Goal: Find specific page/section: Find specific page/section

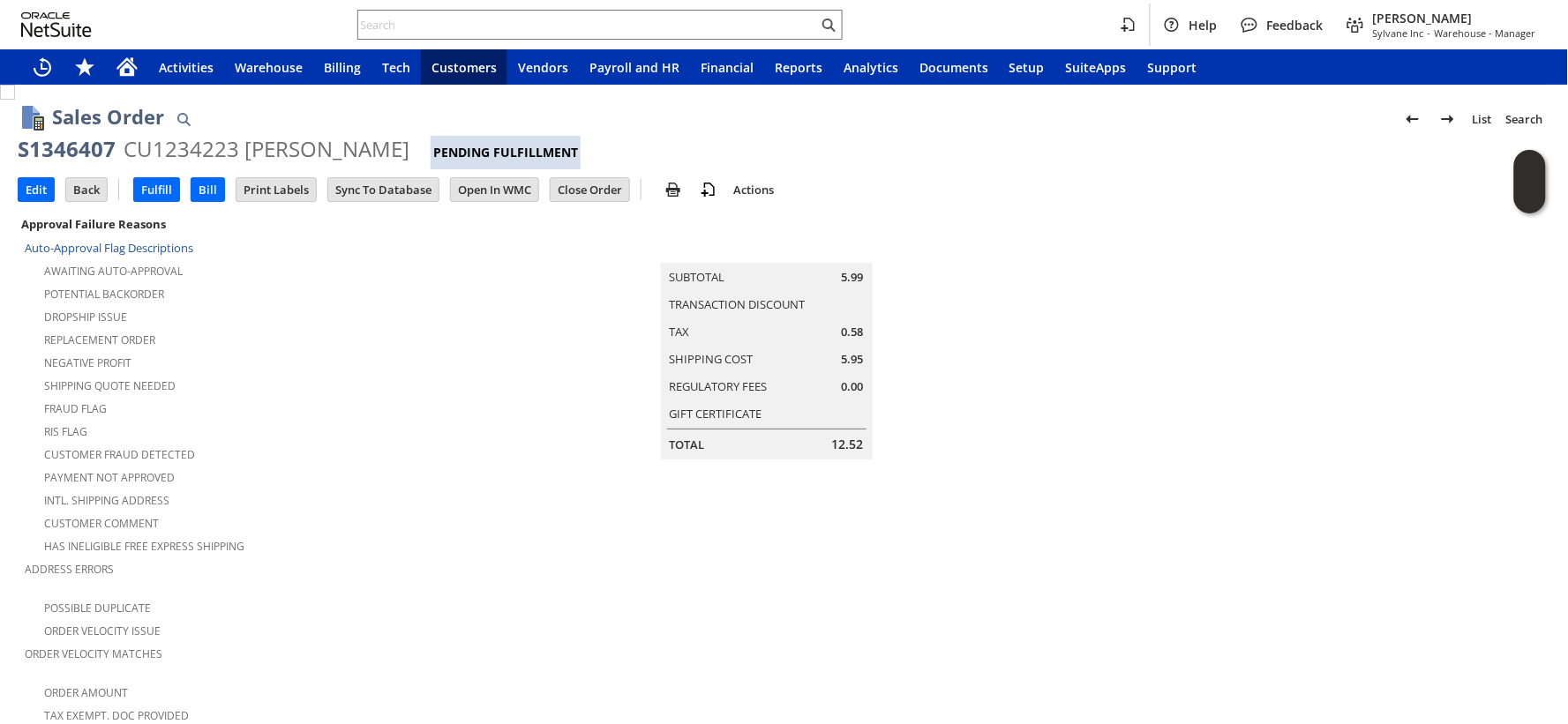
click at [82, 146] on div "S1346407" at bounding box center [66, 149] width 98 height 29
copy div "S1346407"
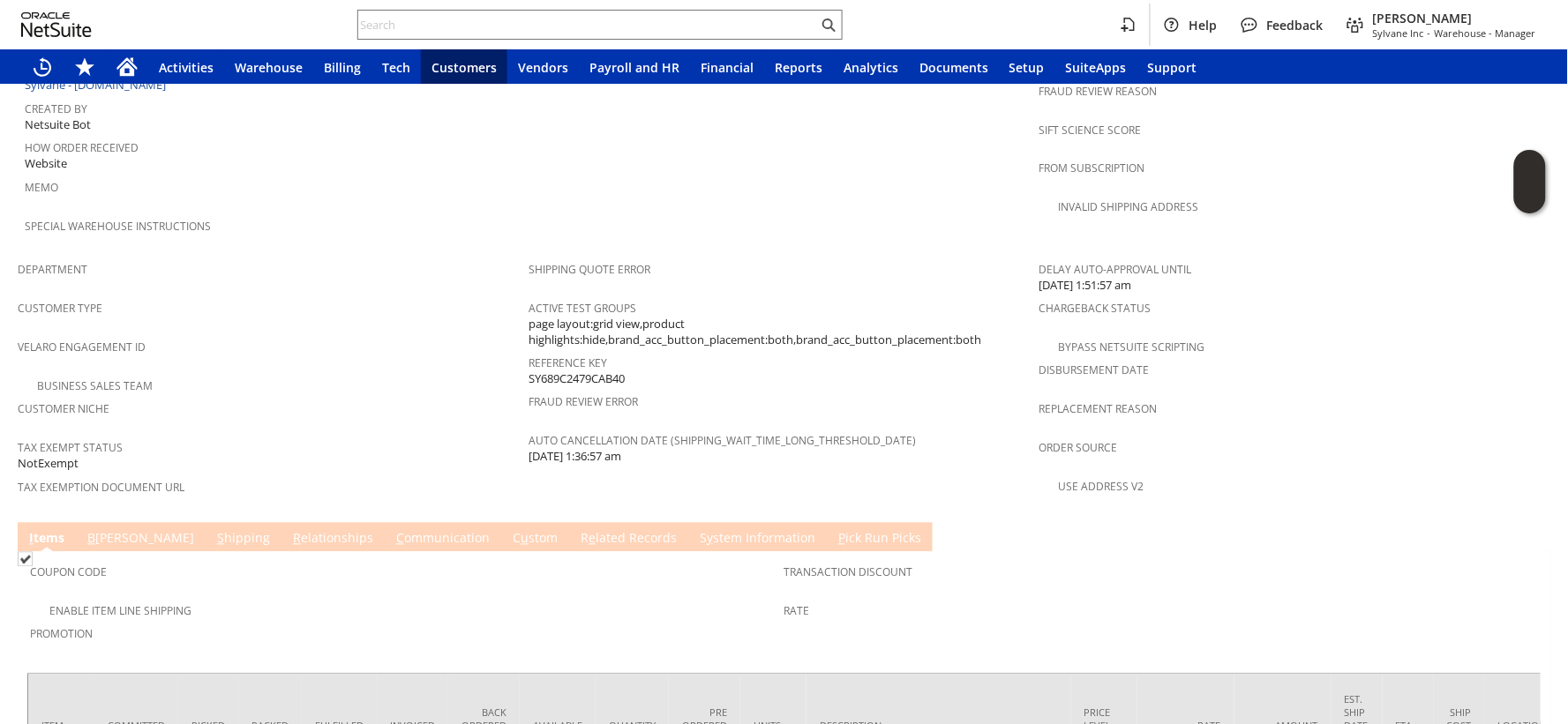
scroll to position [1073, 0]
